Goal: Task Accomplishment & Management: Complete application form

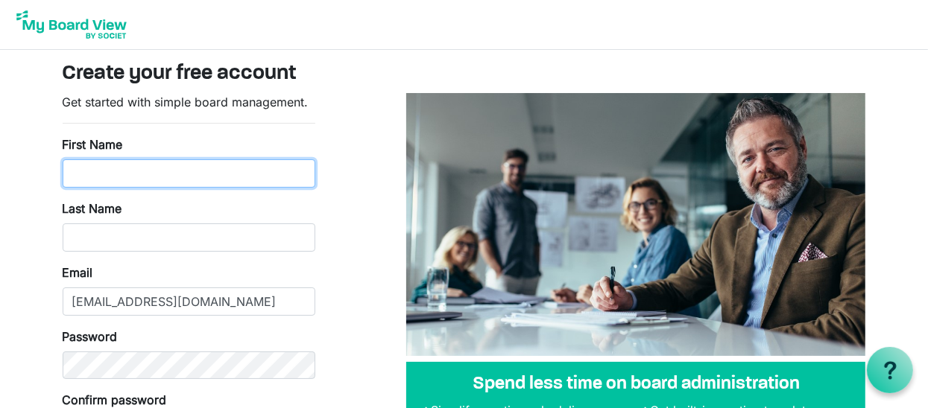
click at [98, 172] on input "First Name" at bounding box center [189, 173] width 253 height 28
type input "justine"
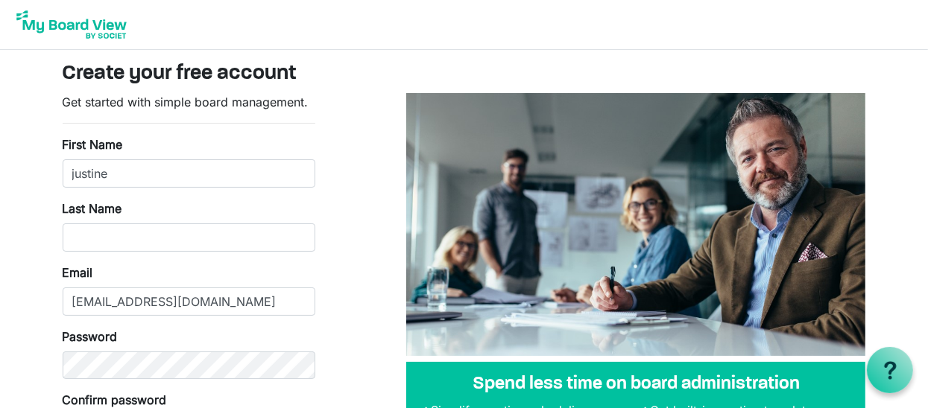
type input "balcar"
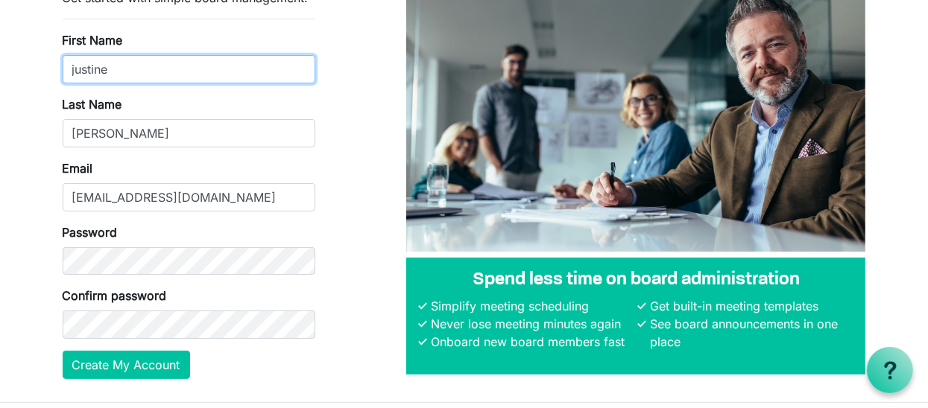
scroll to position [143, 0]
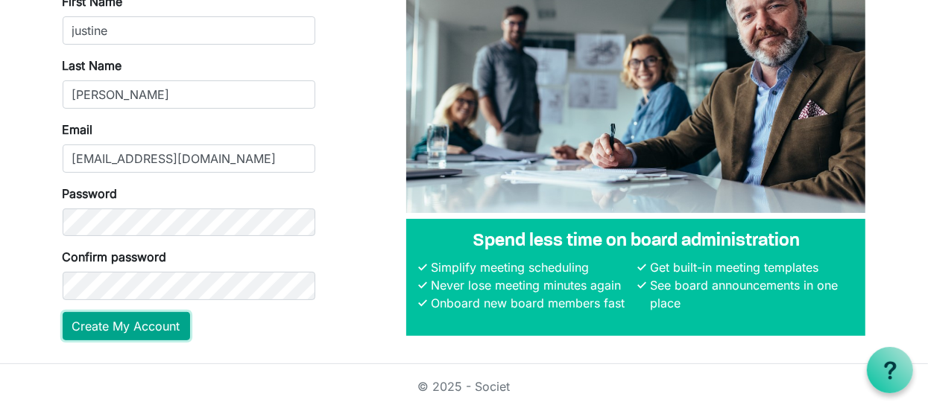
click at [101, 323] on button "Create My Account" at bounding box center [126, 326] width 127 height 28
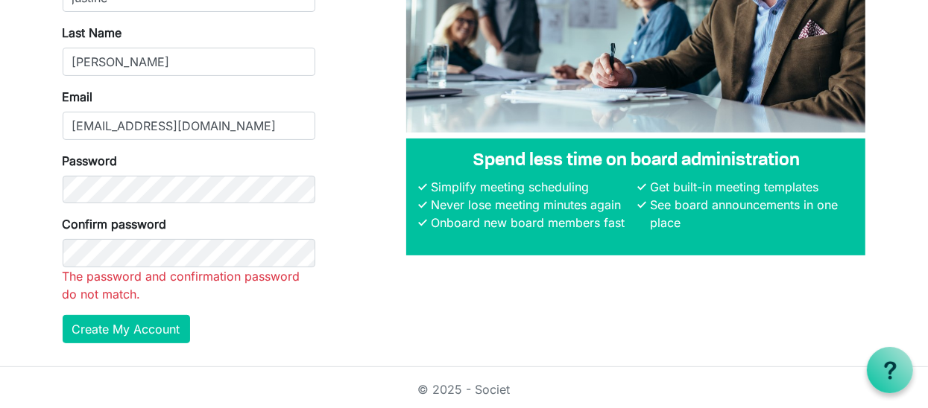
scroll to position [190, 0]
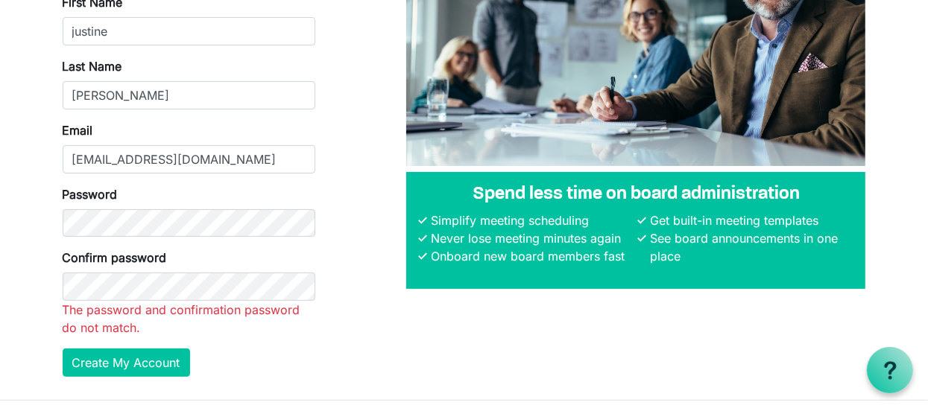
click at [479, 310] on div "Spend less time on board administration Simplify meeting scheduling Never lose …" at bounding box center [635, 146] width 481 height 487
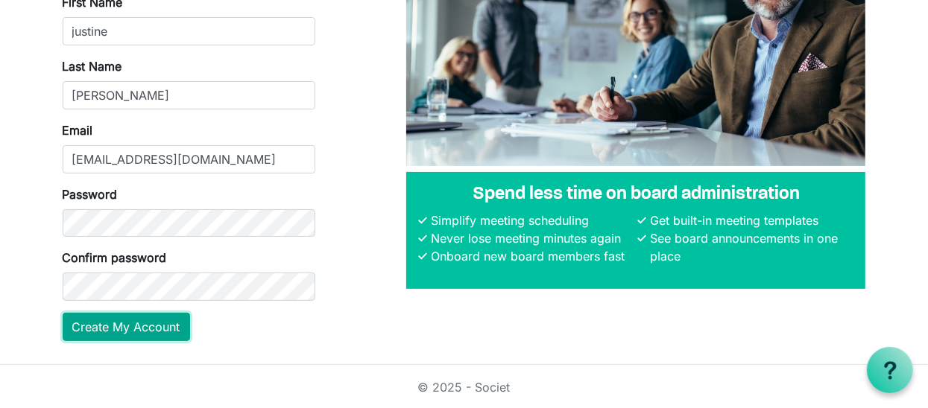
click at [136, 324] on button "Create My Account" at bounding box center [126, 327] width 127 height 28
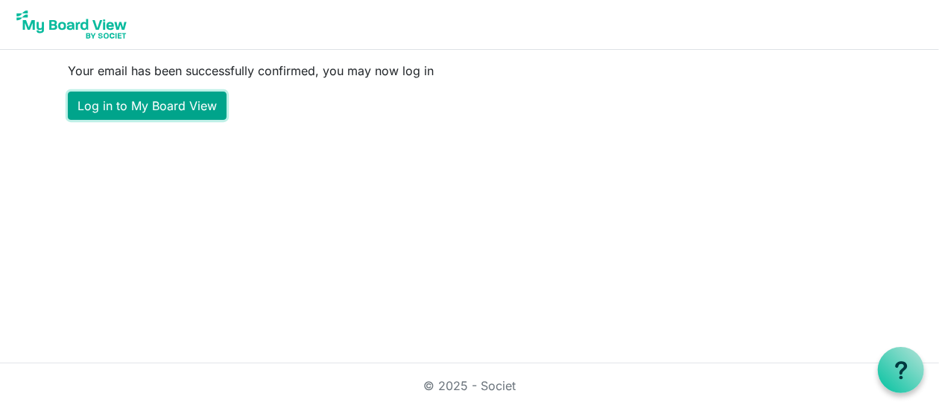
click at [139, 105] on link "Log in to My Board View" at bounding box center [147, 106] width 159 height 28
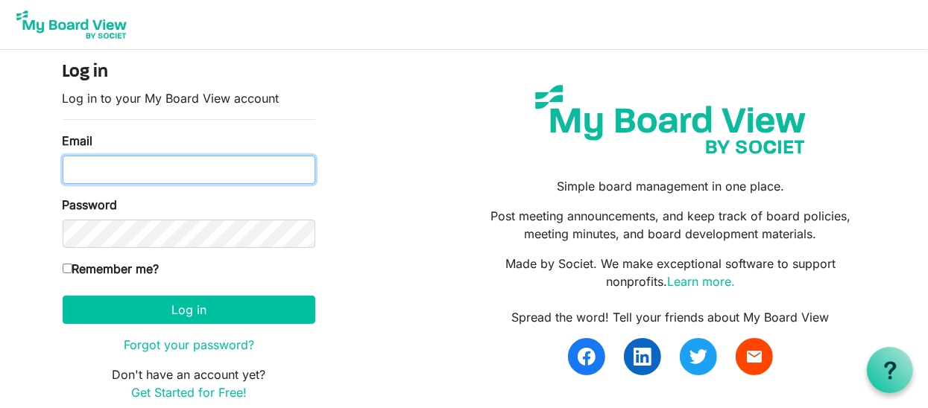
type input "[EMAIL_ADDRESS][DOMAIN_NAME]"
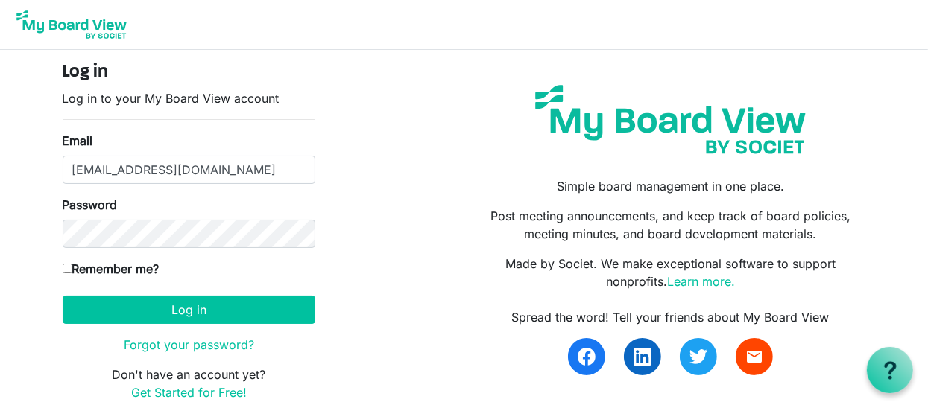
click at [66, 268] on input "Remember me?" at bounding box center [68, 269] width 10 height 10
checkbox input "true"
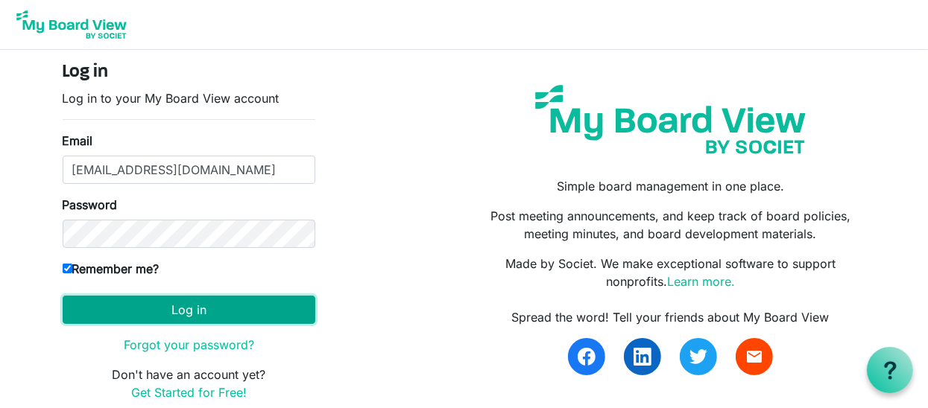
click at [198, 307] on button "Log in" at bounding box center [189, 310] width 253 height 28
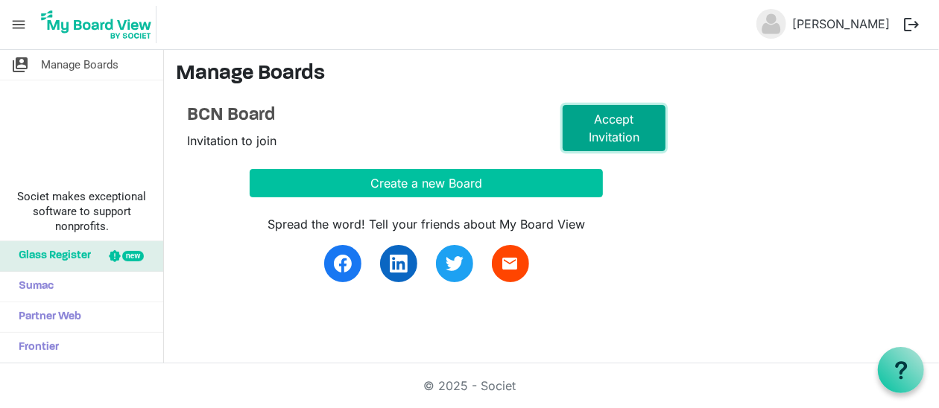
click at [609, 116] on link "Accept Invitation" at bounding box center [614, 128] width 103 height 46
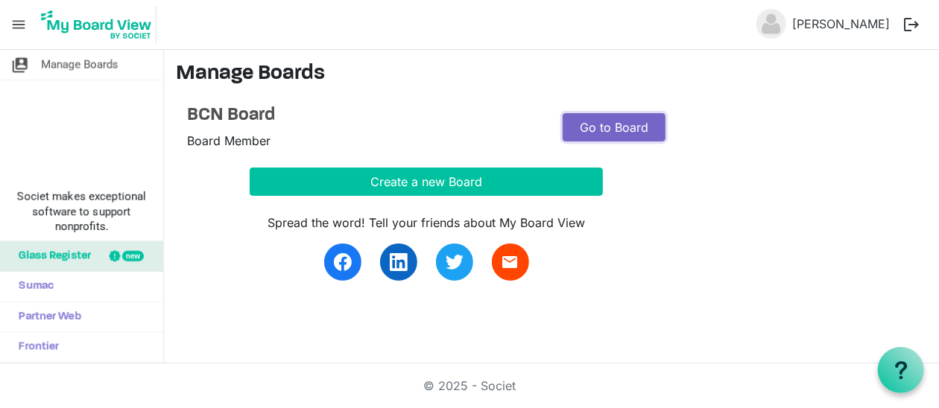
click at [614, 124] on link "Go to Board" at bounding box center [614, 127] width 103 height 28
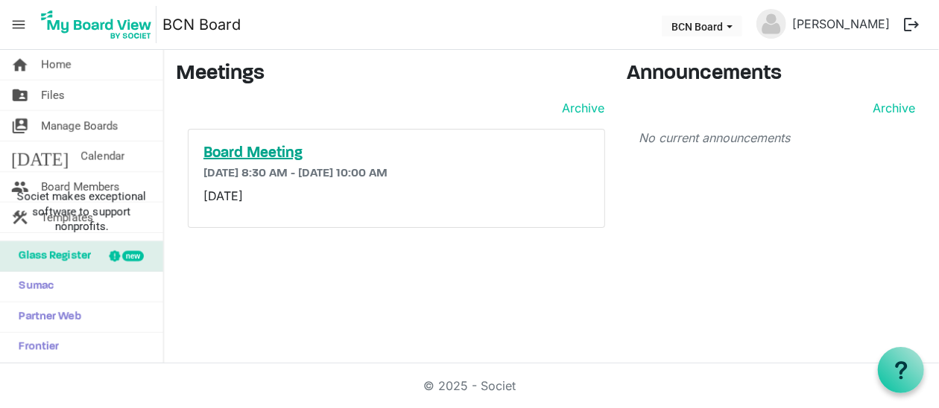
click at [268, 149] on h5 "Board Meeting" at bounding box center [396, 154] width 386 height 18
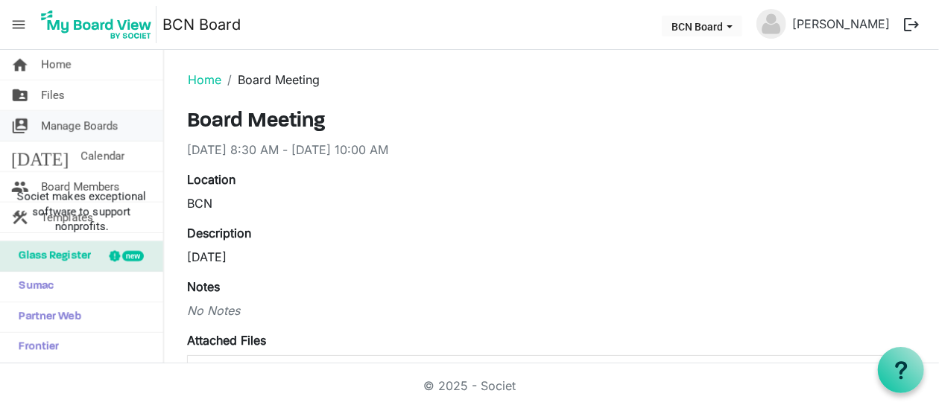
click at [80, 125] on span "Manage Boards" at bounding box center [80, 126] width 78 height 30
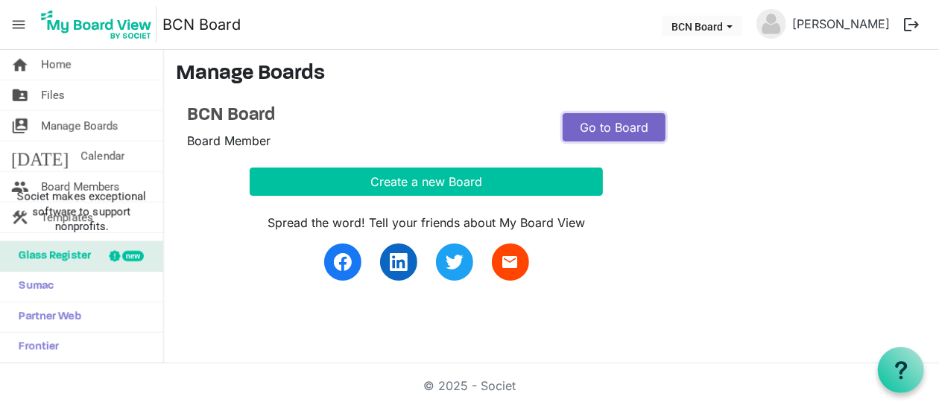
click at [610, 130] on link "Go to Board" at bounding box center [614, 127] width 103 height 28
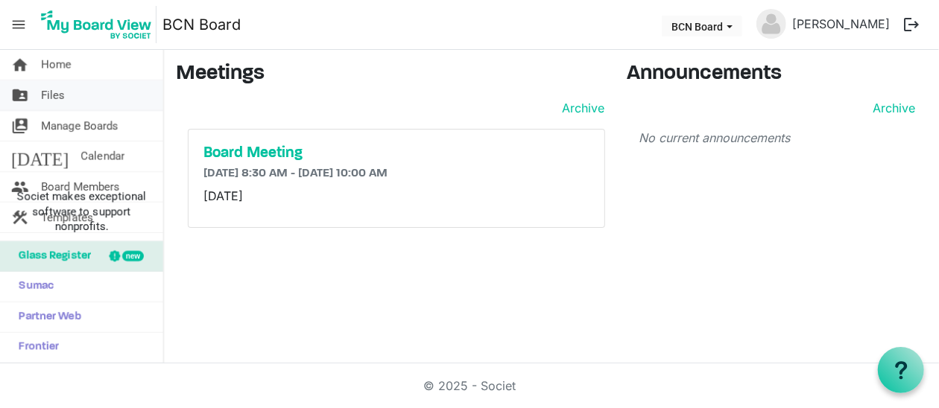
click at [57, 92] on span "Files" at bounding box center [53, 95] width 24 height 30
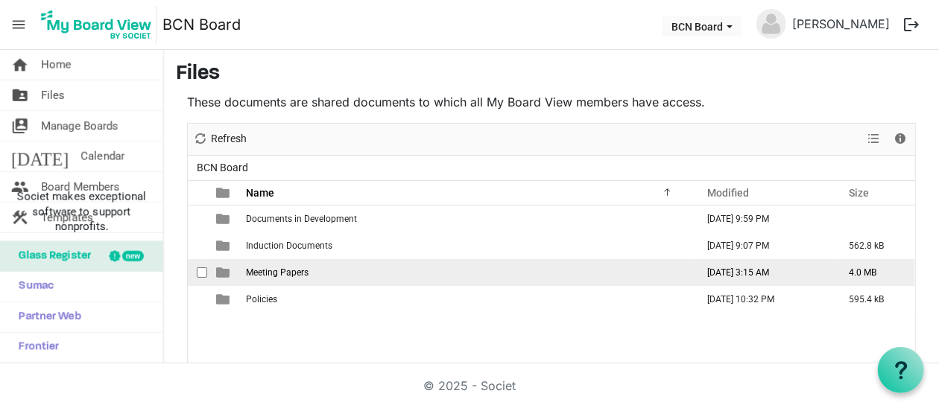
click at [268, 271] on span "Meeting Papers" at bounding box center [277, 273] width 63 height 10
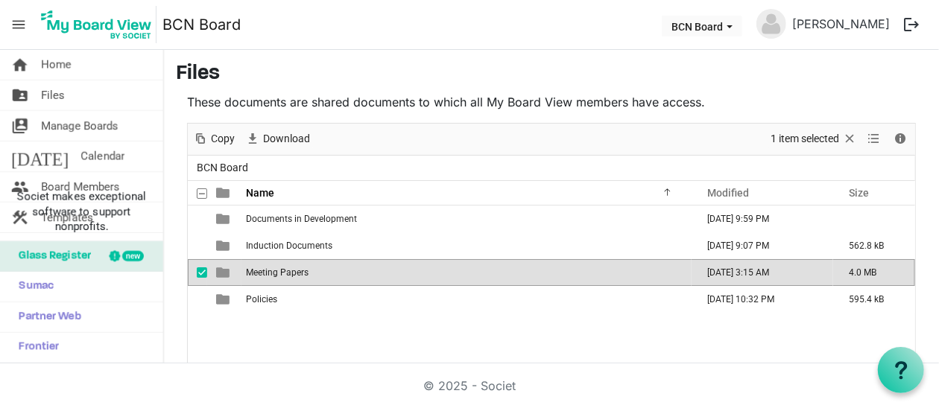
click at [271, 269] on span "Meeting Papers" at bounding box center [277, 273] width 63 height 10
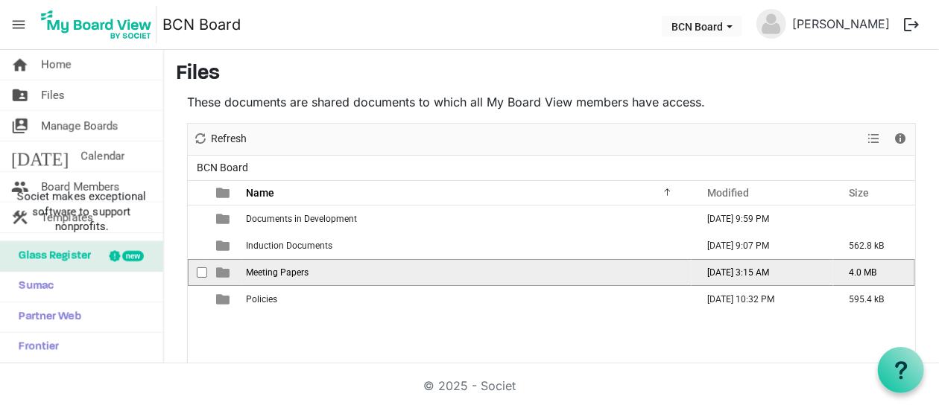
click at [271, 269] on span "Meeting Papers" at bounding box center [277, 273] width 63 height 10
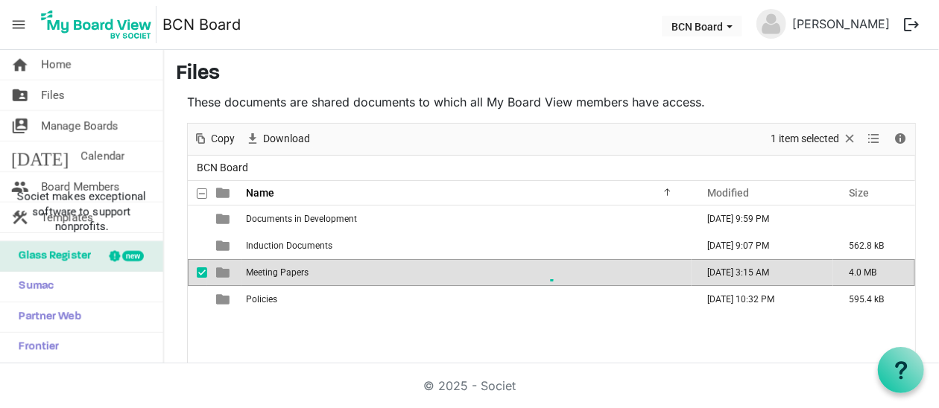
scroll to position [93, 0]
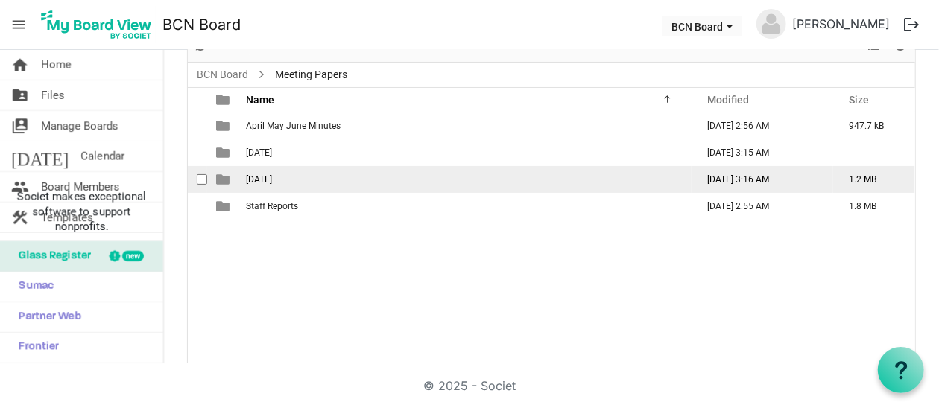
click at [261, 177] on span "October 25" at bounding box center [259, 179] width 26 height 10
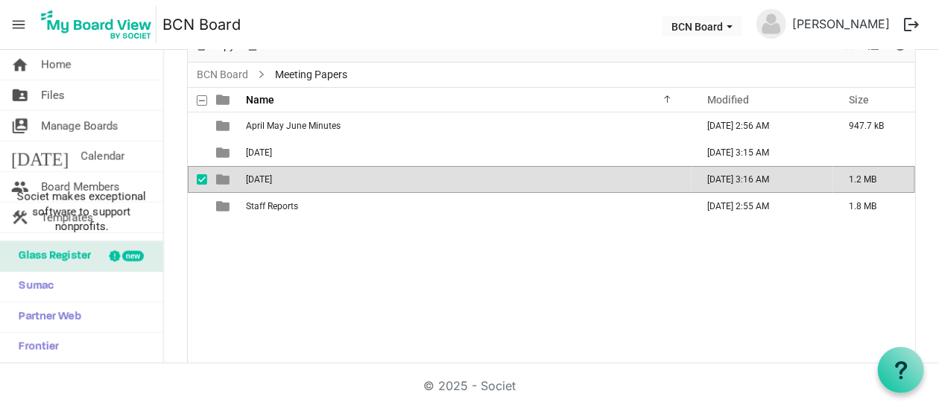
click at [261, 177] on span "October 25" at bounding box center [259, 179] width 26 height 10
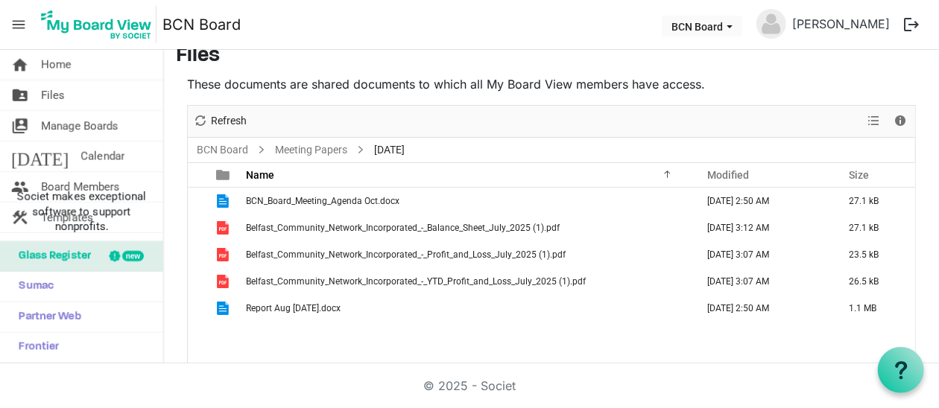
scroll to position [0, 0]
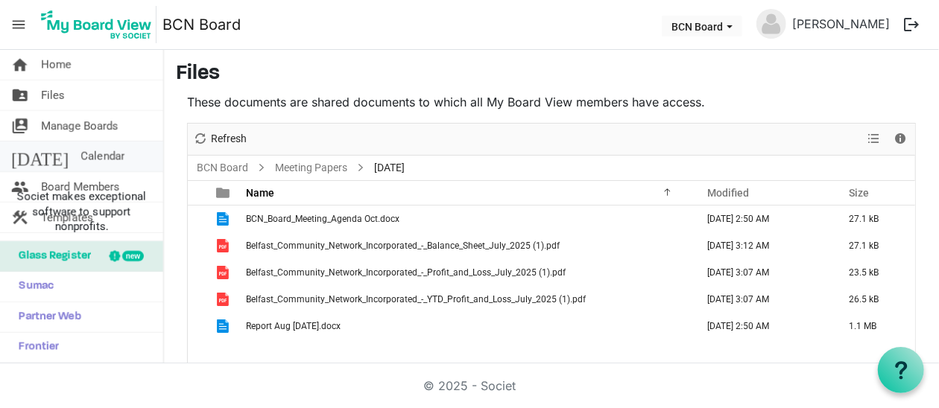
click at [80, 152] on span "Calendar" at bounding box center [102, 157] width 44 height 30
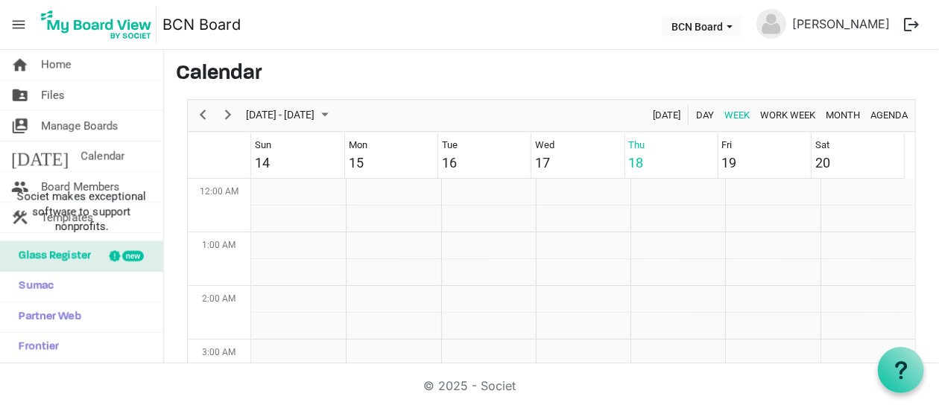
scroll to position [482, 0]
click at [648, 212] on td "Week of September 18, 2025" at bounding box center [678, 219] width 95 height 27
click at [631, 219] on td "Week of September 18, 2025" at bounding box center [678, 219] width 95 height 27
click at [663, 223] on td "Week of September 18, 2025" at bounding box center [678, 219] width 95 height 27
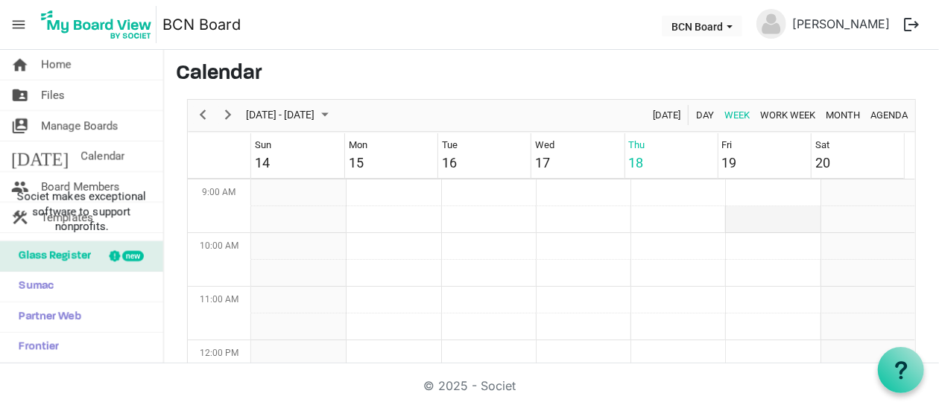
click at [744, 222] on td "Week of September 18, 2025" at bounding box center [772, 219] width 95 height 27
click at [634, 230] on td "Week of September 18, 2025" at bounding box center [678, 219] width 95 height 27
click at [632, 144] on div "Thu" at bounding box center [637, 145] width 16 height 15
click at [578, 249] on td "Week of September 18, 2025" at bounding box center [583, 249] width 95 height 27
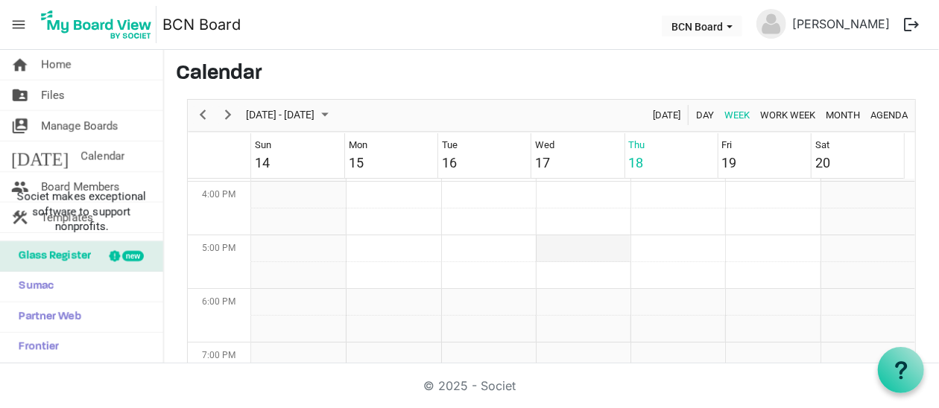
click at [570, 243] on td "Week of September 18, 2025" at bounding box center [583, 249] width 95 height 27
click at [772, 114] on span "Work Week" at bounding box center [788, 115] width 58 height 19
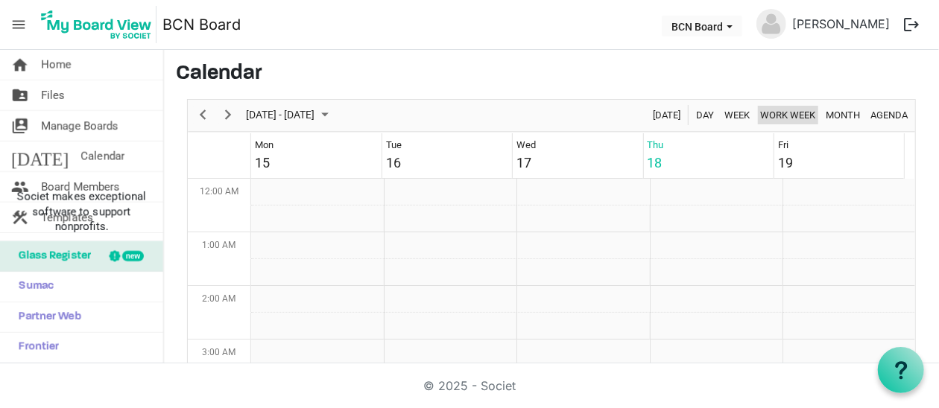
scroll to position [856, 0]
click at [871, 112] on span "Agenda" at bounding box center [889, 115] width 40 height 19
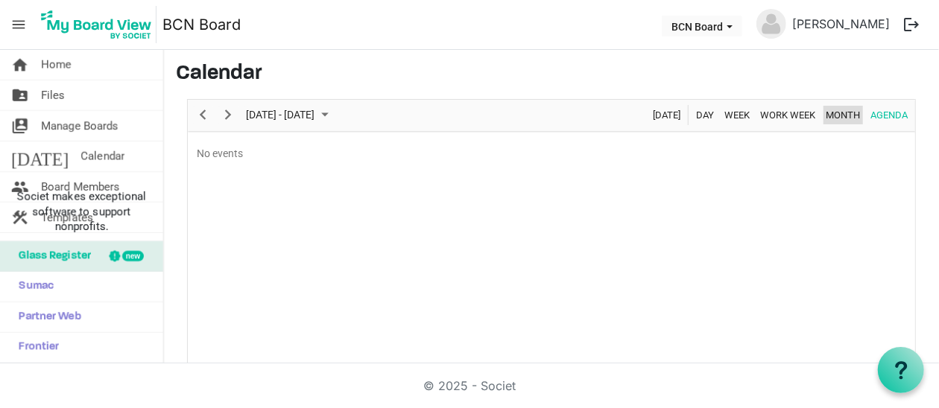
click at [843, 111] on span "Month" at bounding box center [842, 115] width 37 height 19
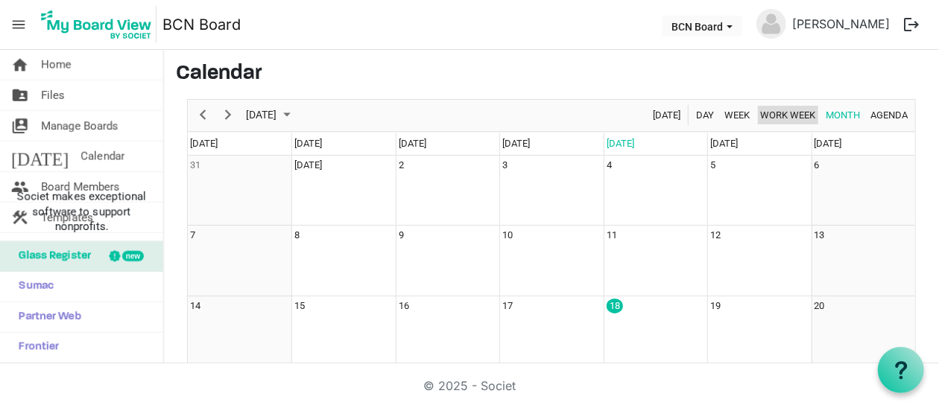
click at [764, 113] on span "Work Week" at bounding box center [788, 115] width 58 height 19
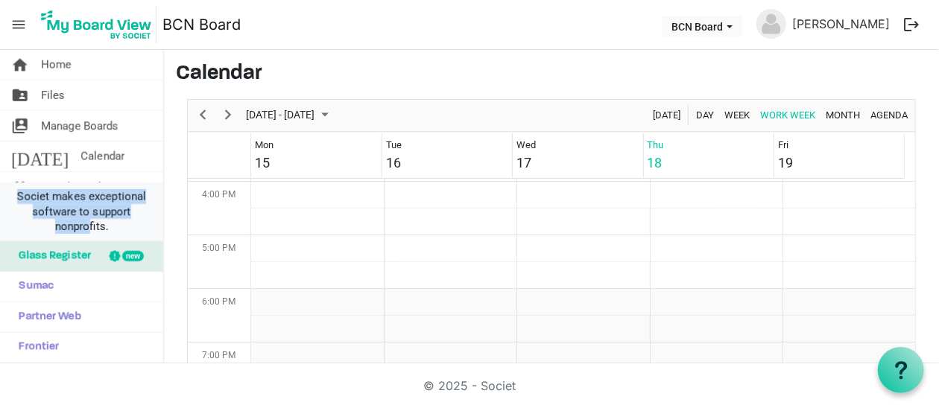
drag, startPoint x: 89, startPoint y: 186, endPoint x: 89, endPoint y: 224, distance: 38.0
click at [89, 224] on li "Societ makes exceptional software to support nonprofits." at bounding box center [81, 212] width 163 height 59
click at [120, 163] on link "today Calendar" at bounding box center [81, 157] width 163 height 30
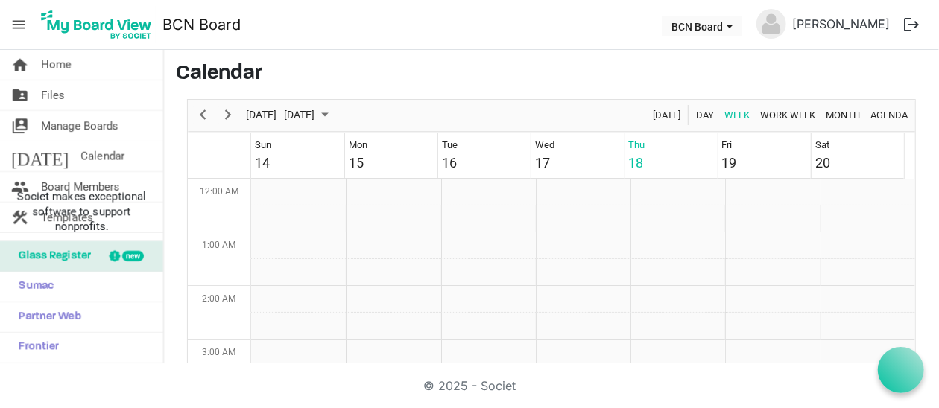
scroll to position [482, 0]
click at [226, 116] on span "Next" at bounding box center [228, 115] width 18 height 19
click at [226, 114] on span "Next" at bounding box center [228, 115] width 18 height 19
click at [551, 189] on td "Week of October 9, 2025" at bounding box center [583, 193] width 95 height 27
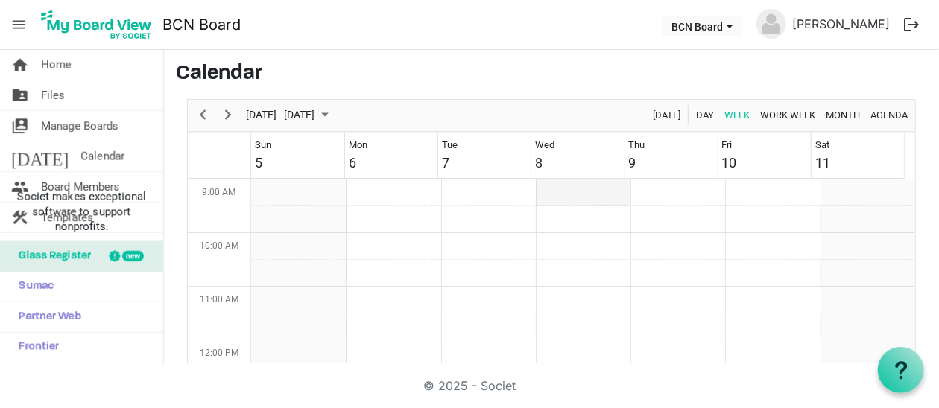
click at [551, 189] on td "Week of October 9, 2025" at bounding box center [583, 193] width 95 height 27
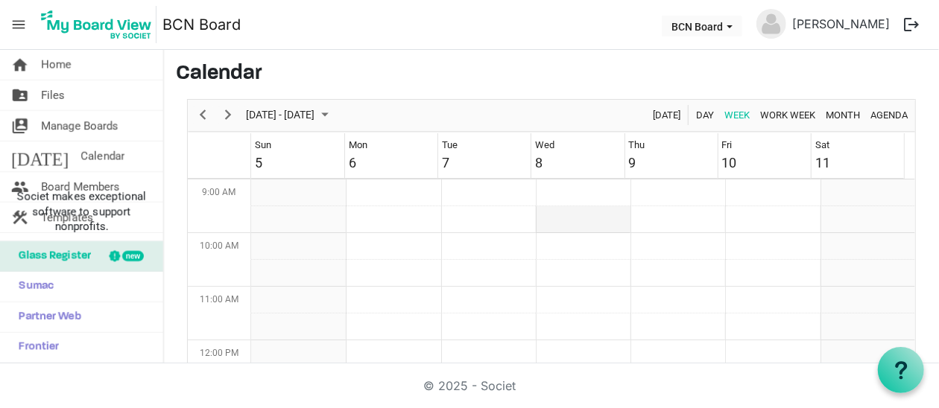
click at [552, 220] on td "Week of October 9, 2025" at bounding box center [583, 219] width 95 height 27
click at [551, 219] on td "Week of October 9, 2025" at bounding box center [583, 219] width 95 height 27
click at [551, 218] on td "Week of October 9, 2025" at bounding box center [583, 219] width 95 height 27
click at [553, 203] on td "Week of October 9, 2025" at bounding box center [583, 193] width 95 height 27
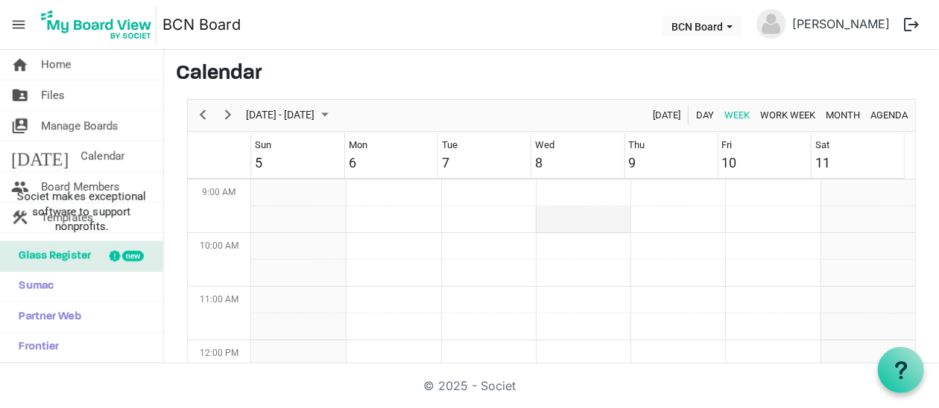
click at [558, 218] on td "Week of October 9, 2025" at bounding box center [583, 219] width 95 height 27
click at [560, 222] on td "Week of October 9, 2025" at bounding box center [583, 219] width 95 height 27
click at [81, 179] on span "Board Members" at bounding box center [80, 187] width 79 height 30
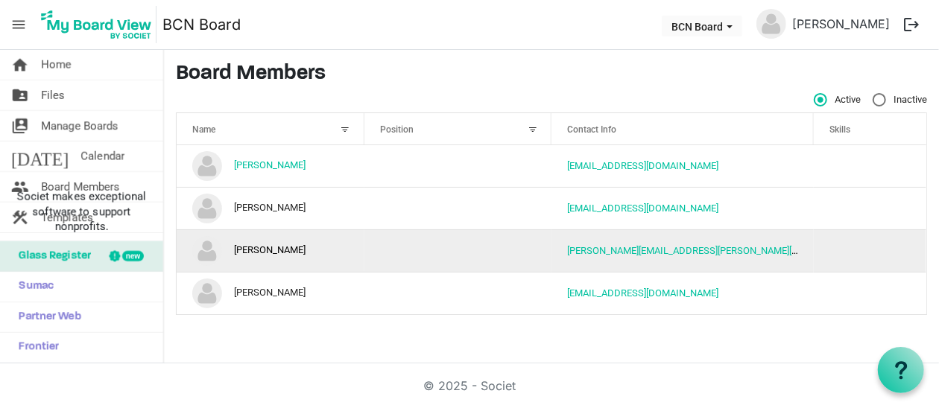
click at [323, 237] on td "[PERSON_NAME]" at bounding box center [271, 251] width 188 height 42
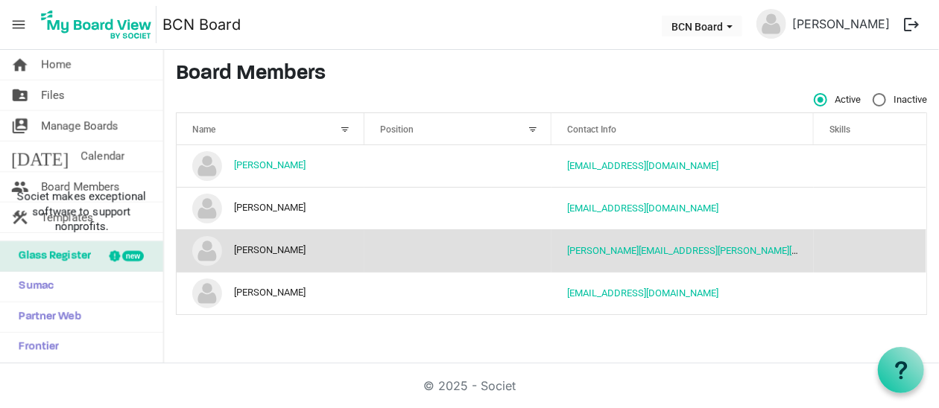
click at [214, 257] on img "Lynda Goodrick is template cell column header Name" at bounding box center [207, 251] width 30 height 30
